Goal: Information Seeking & Learning: Learn about a topic

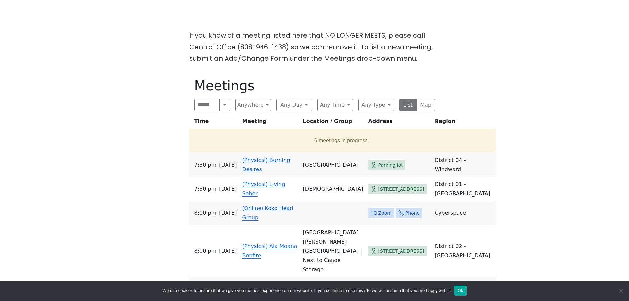
scroll to position [198, 0]
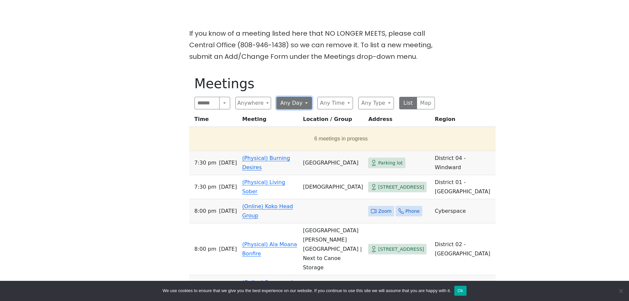
click at [303, 101] on button "Any Day" at bounding box center [294, 103] width 36 height 13
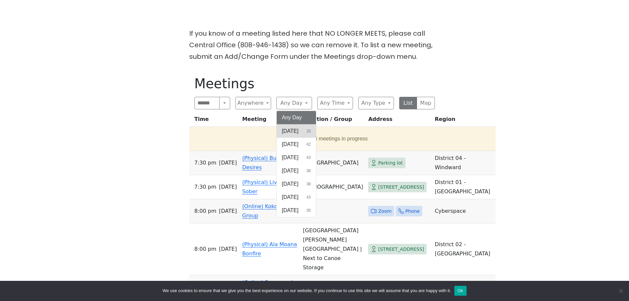
click at [296, 131] on span "[DATE]" at bounding box center [290, 131] width 17 height 8
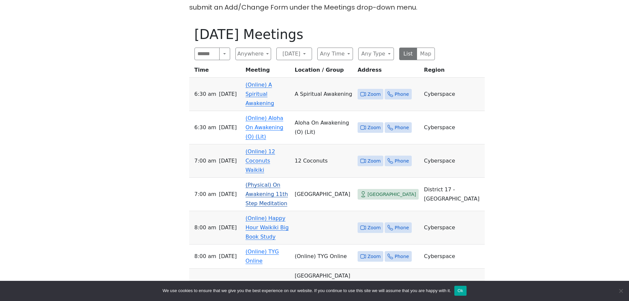
scroll to position [231, 0]
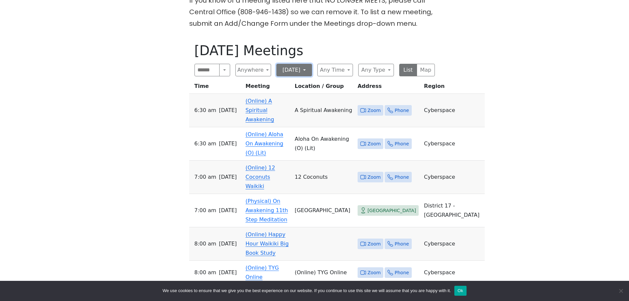
click at [303, 71] on button "[DATE]" at bounding box center [294, 70] width 36 height 13
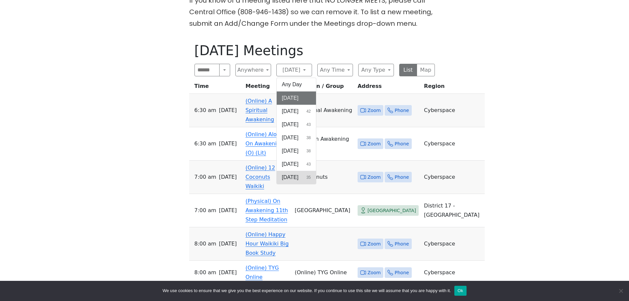
click at [289, 175] on span "[DATE]" at bounding box center [290, 177] width 17 height 8
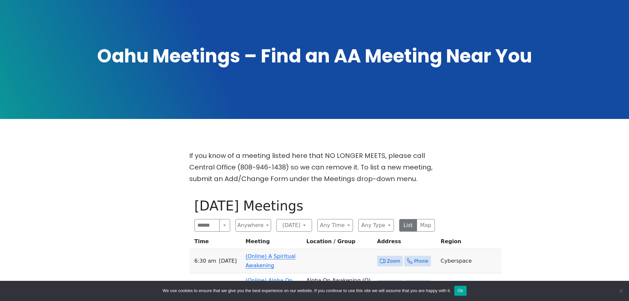
scroll to position [132, 0]
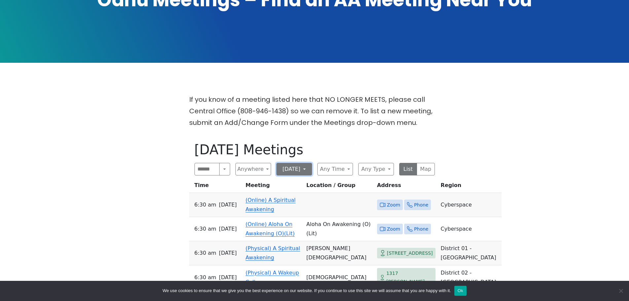
click at [302, 168] on button "[DATE]" at bounding box center [294, 169] width 36 height 13
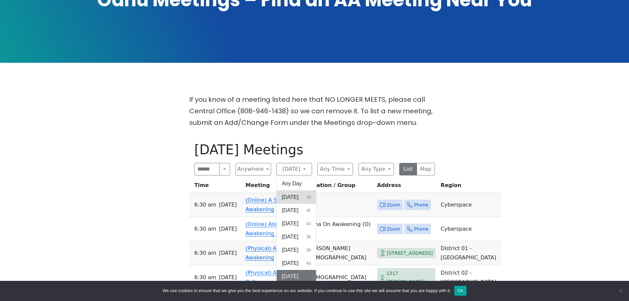
click at [297, 197] on span "[DATE]" at bounding box center [290, 197] width 17 height 8
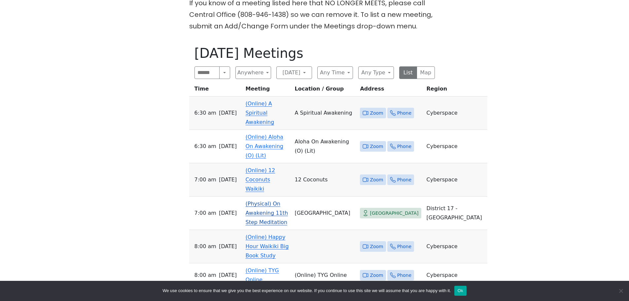
scroll to position [231, 0]
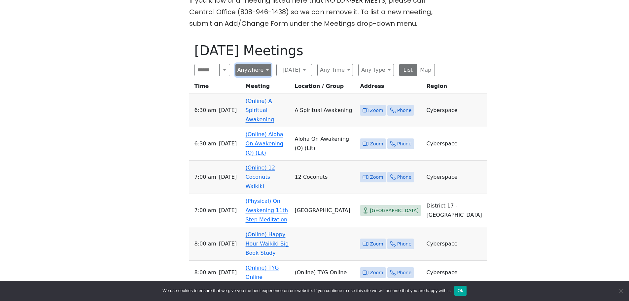
click at [263, 71] on button "Anywhere" at bounding box center [253, 70] width 36 height 13
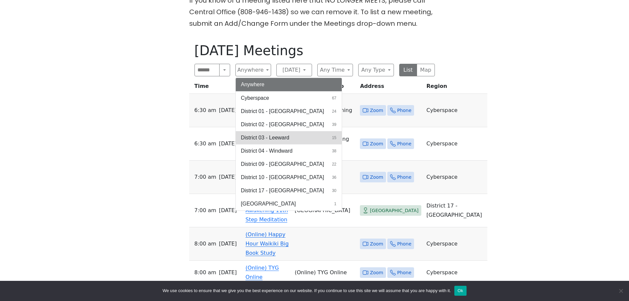
click at [260, 140] on span "District 03 - Leeward" at bounding box center [265, 138] width 49 height 8
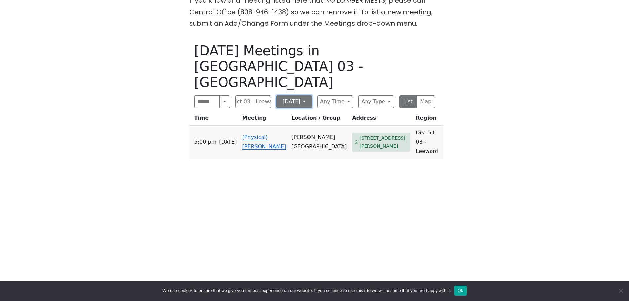
click at [295, 95] on button "[DATE]" at bounding box center [294, 101] width 36 height 13
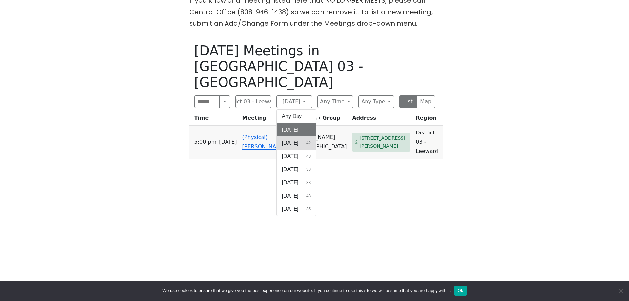
click at [289, 139] on span "[DATE]" at bounding box center [290, 143] width 17 height 8
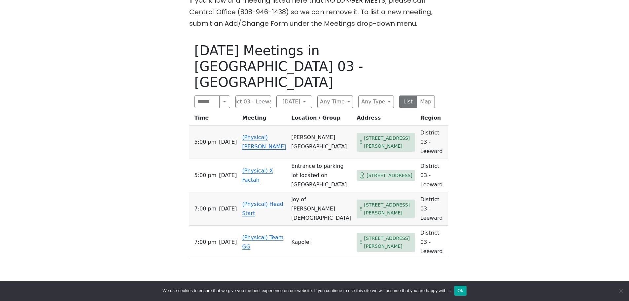
click at [303, 192] on td "Joy of [PERSON_NAME][DEMOGRAPHIC_DATA]" at bounding box center [321, 208] width 65 height 33
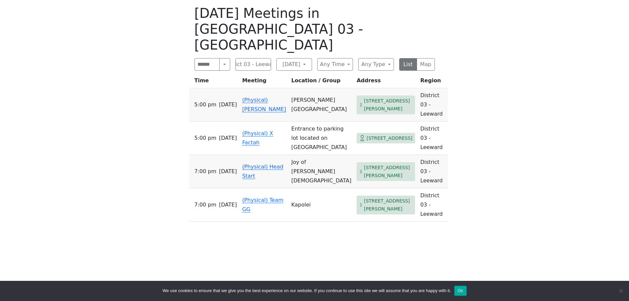
scroll to position [231, 0]
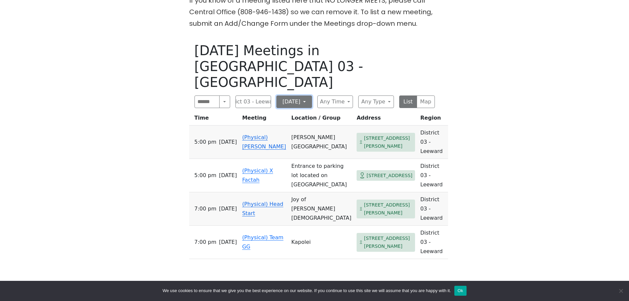
click at [300, 95] on button "[DATE]" at bounding box center [294, 101] width 36 height 13
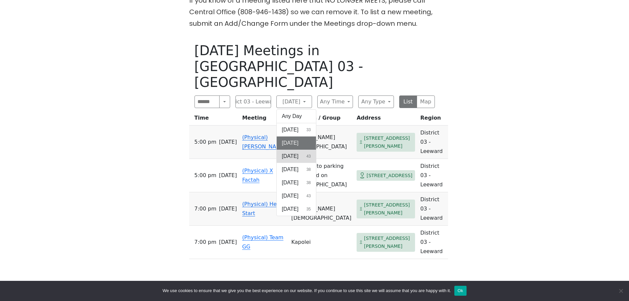
click at [296, 150] on button "[DATE] 43" at bounding box center [297, 156] width 40 height 13
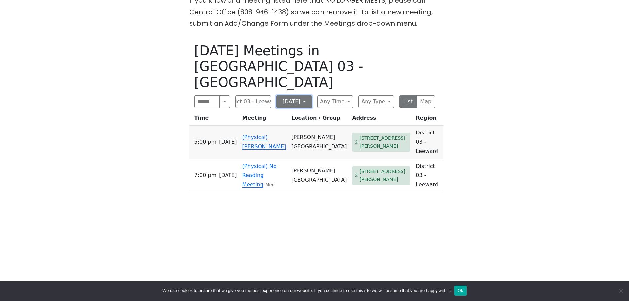
click at [302, 95] on button "[DATE]" at bounding box center [294, 101] width 36 height 13
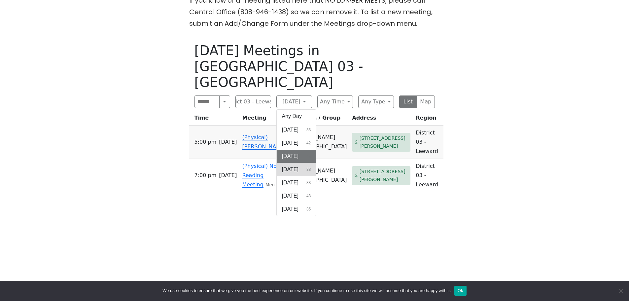
click at [294, 165] on span "[DATE]" at bounding box center [290, 169] width 17 height 8
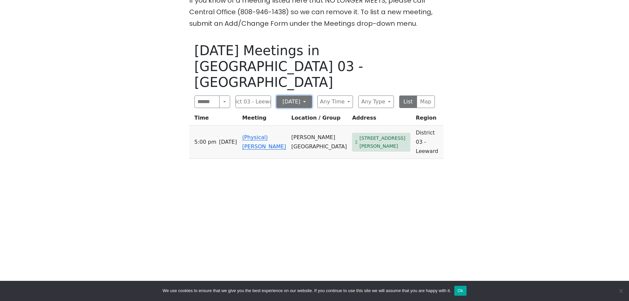
click at [288, 95] on button "[DATE]" at bounding box center [294, 101] width 36 height 13
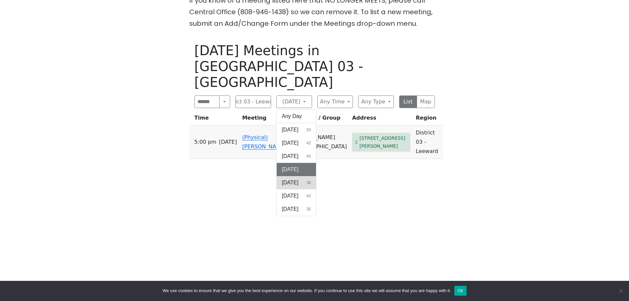
click at [293, 179] on span "[DATE]" at bounding box center [290, 183] width 17 height 8
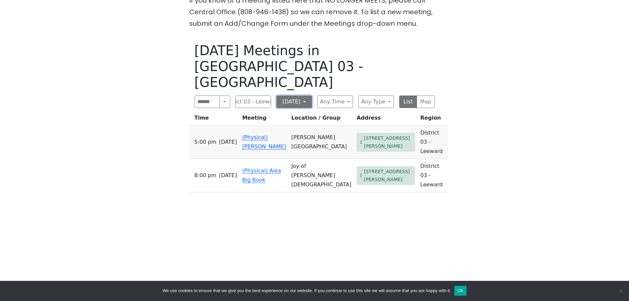
click at [289, 95] on button "[DATE]" at bounding box center [294, 101] width 36 height 13
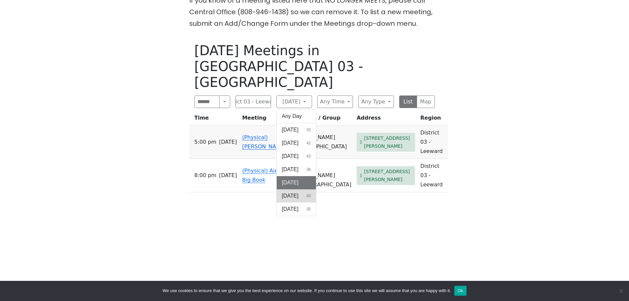
click at [291, 192] on span "[DATE]" at bounding box center [290, 196] width 17 height 8
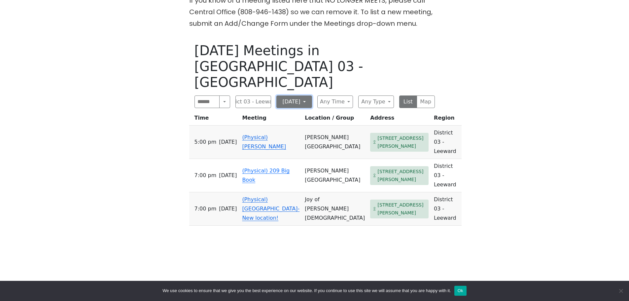
click at [302, 95] on button "[DATE]" at bounding box center [294, 101] width 36 height 13
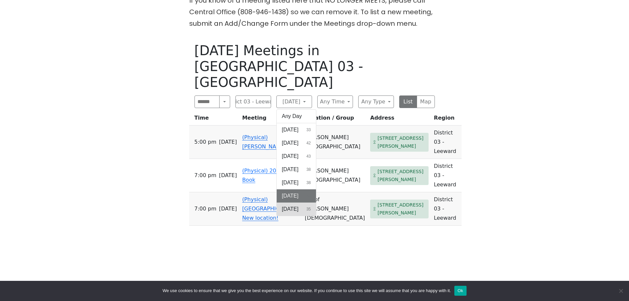
click at [289, 205] on span "[DATE]" at bounding box center [290, 209] width 17 height 8
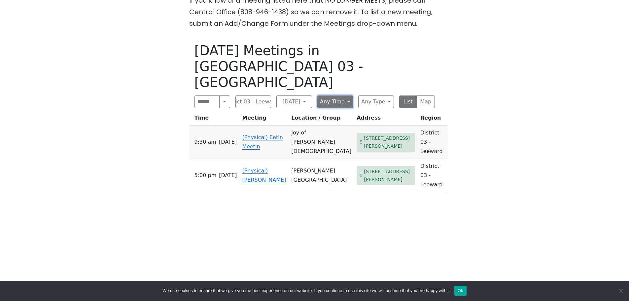
click at [342, 95] on button "Any Time" at bounding box center [335, 101] width 36 height 13
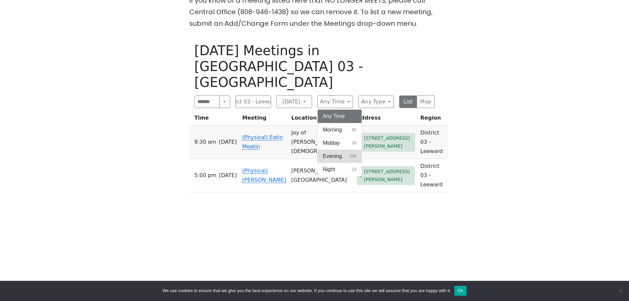
click at [336, 152] on span "Evening" at bounding box center [332, 156] width 19 height 8
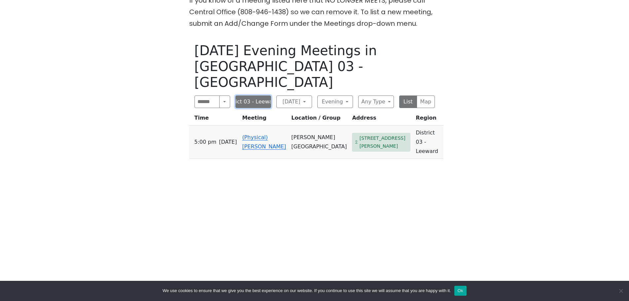
click at [261, 95] on button "District 03 - Leeward" at bounding box center [253, 101] width 36 height 13
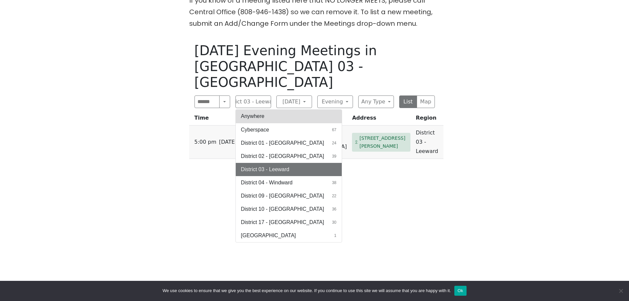
click at [258, 110] on button "Anywhere" at bounding box center [289, 116] width 106 height 13
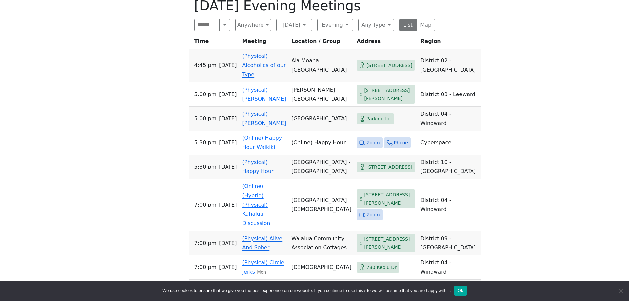
scroll to position [429, 0]
